Goal: Task Accomplishment & Management: Use online tool/utility

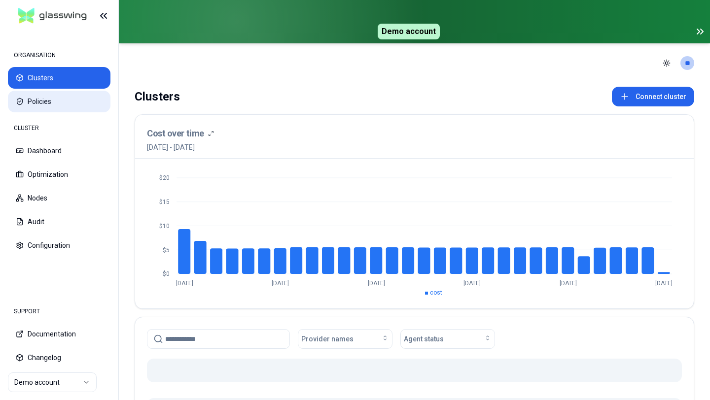
click at [43, 96] on button "Policies" at bounding box center [59, 102] width 103 height 22
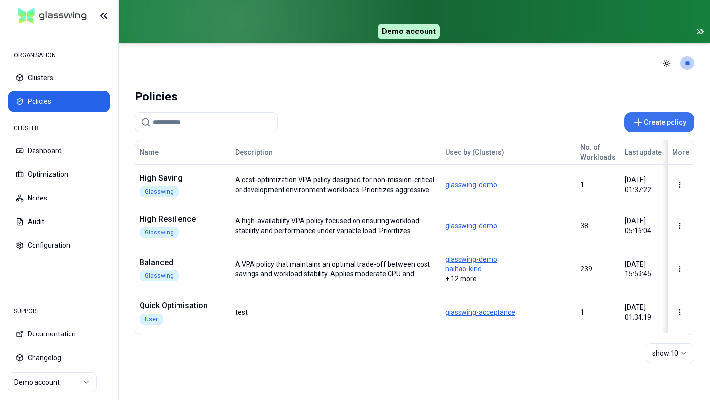
click at [661, 131] on button "Create policy" at bounding box center [659, 122] width 70 height 20
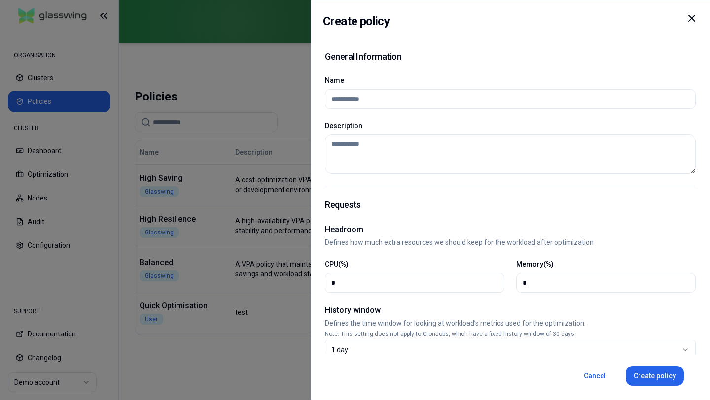
scroll to position [485, 0]
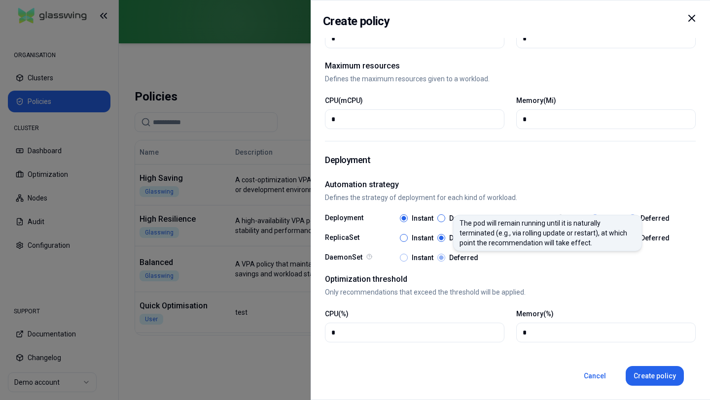
click at [646, 218] on label "Deferred" at bounding box center [654, 218] width 29 height 7
click at [445, 218] on button "Deferred" at bounding box center [441, 218] width 8 height 8
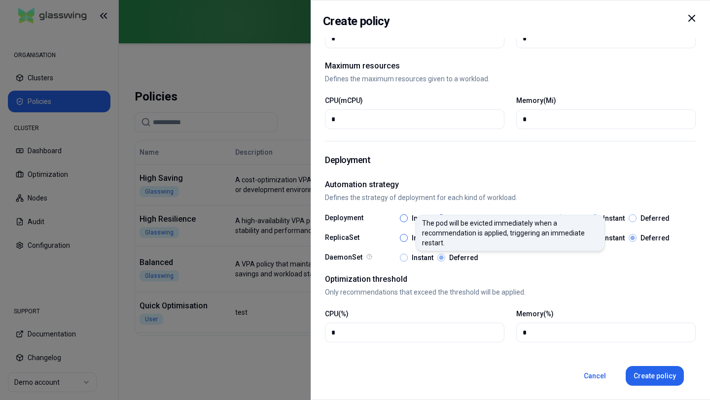
click at [611, 218] on label "Instant" at bounding box center [614, 218] width 22 height 7
click at [408, 218] on button "Instant" at bounding box center [404, 218] width 8 height 8
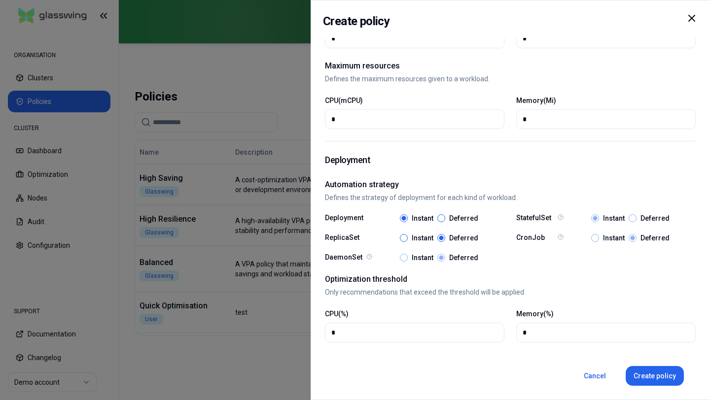
click at [410, 238] on div "Instant" at bounding box center [417, 238] width 34 height 8
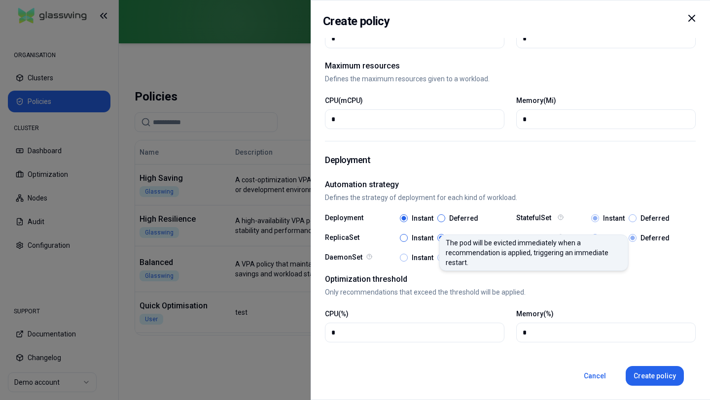
click at [424, 236] on label "Instant" at bounding box center [423, 238] width 22 height 7
click at [408, 222] on button "Instant" at bounding box center [404, 218] width 8 height 8
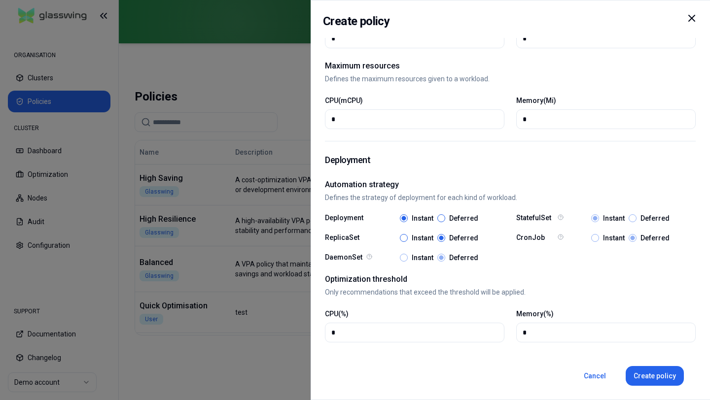
click at [424, 236] on label "Instant" at bounding box center [423, 238] width 22 height 7
click at [408, 222] on button "Instant" at bounding box center [404, 218] width 8 height 8
